Goal: Transaction & Acquisition: Purchase product/service

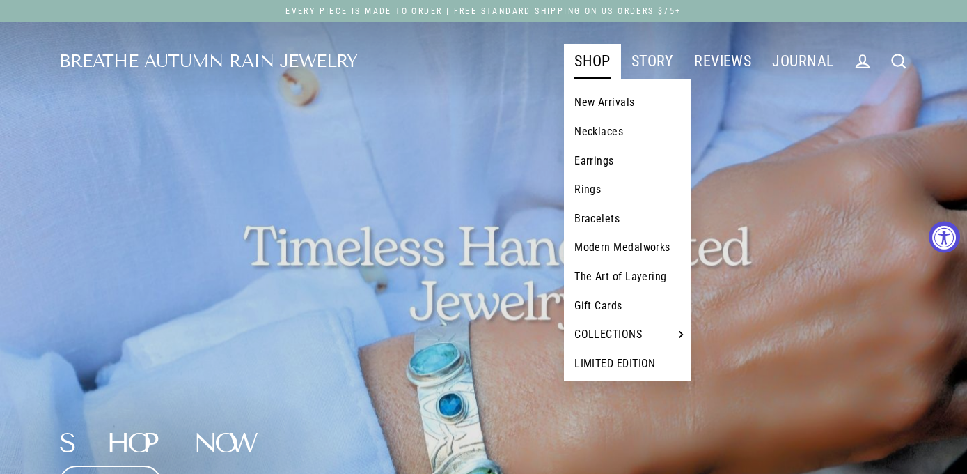
click at [590, 139] on link "Necklaces" at bounding box center [627, 131] width 127 height 29
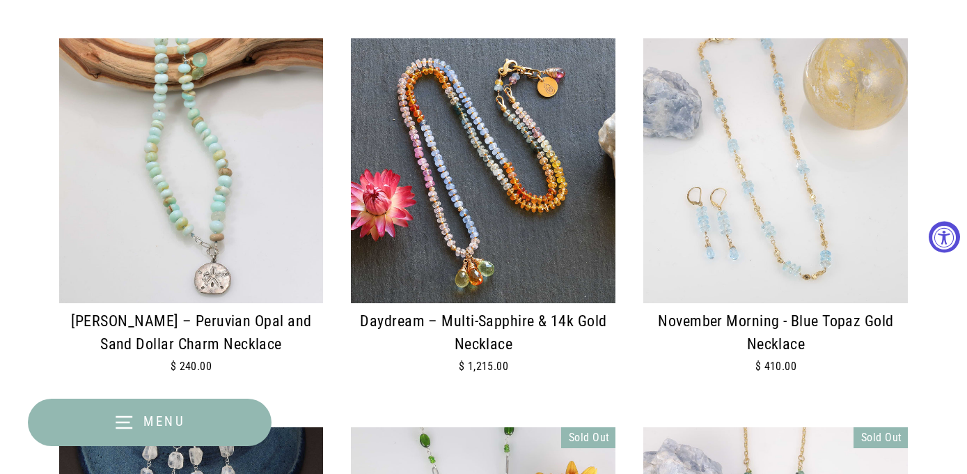
scroll to position [1005, 0]
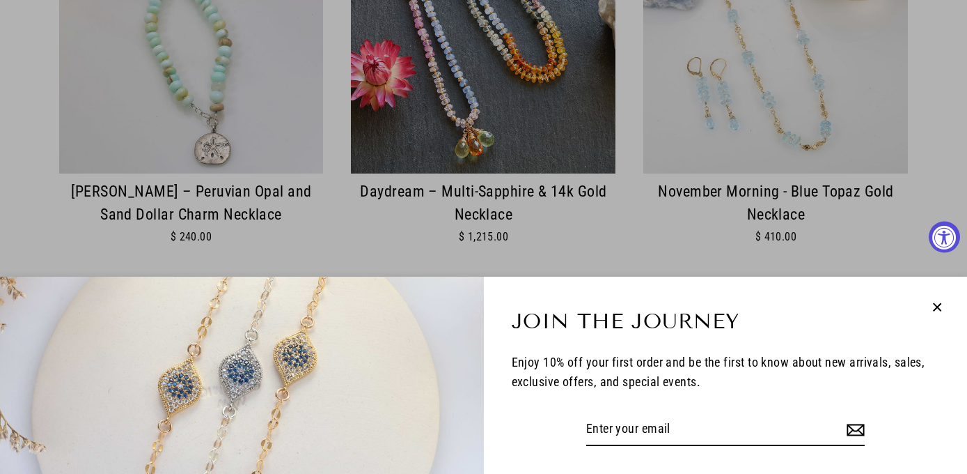
click at [939, 305] on icon "button" at bounding box center [938, 307] width 8 height 8
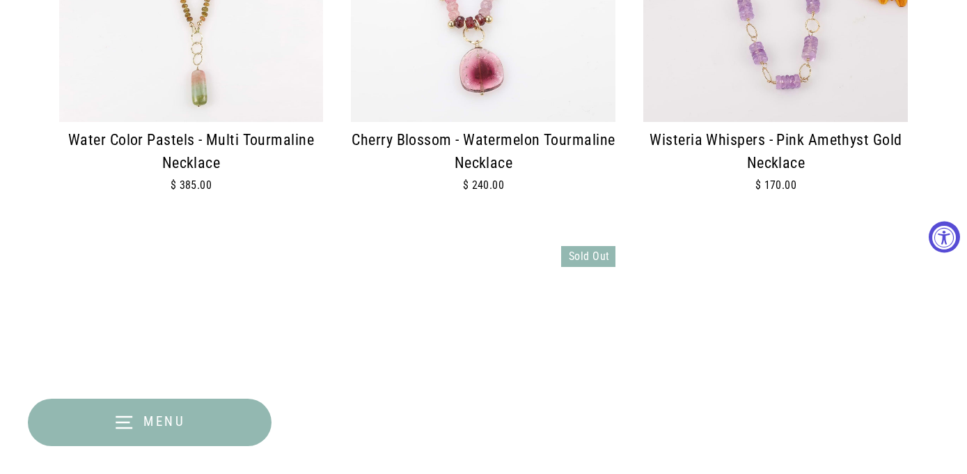
scroll to position [2145, 0]
